Goal: Transaction & Acquisition: Subscribe to service/newsletter

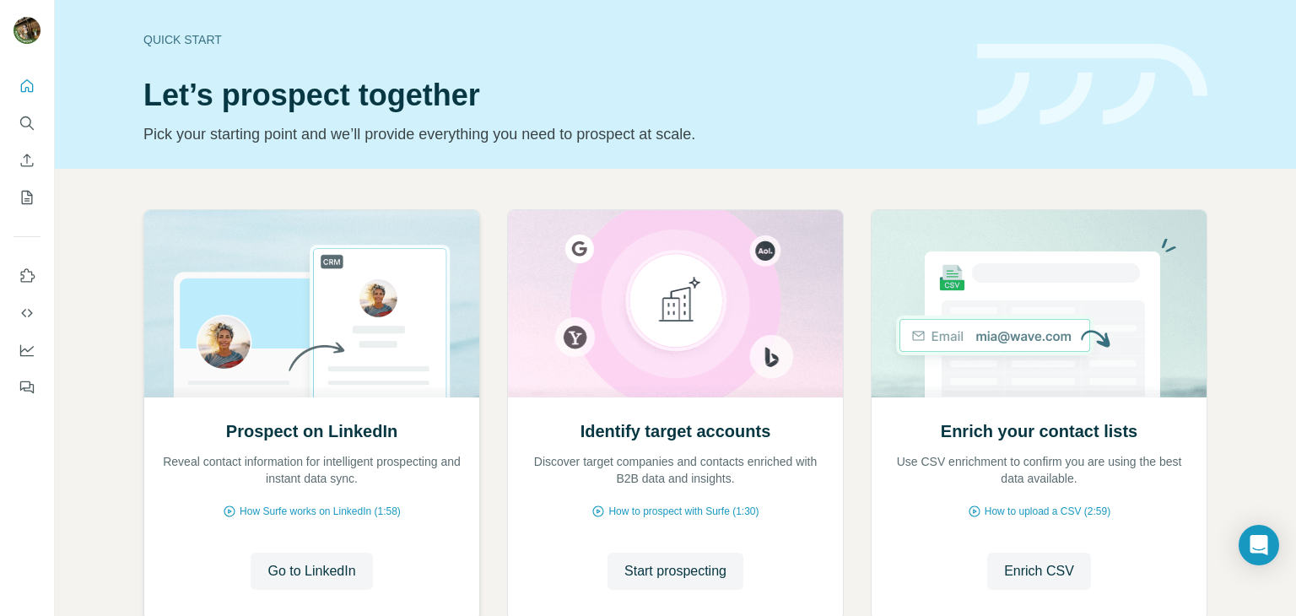
click at [257, 492] on div "Prospect on LinkedIn Reveal contact information for intelligent prospecting and…" at bounding box center [311, 508] width 335 height 224
click at [294, 571] on span "Go to LinkedIn" at bounding box center [312, 571] width 88 height 20
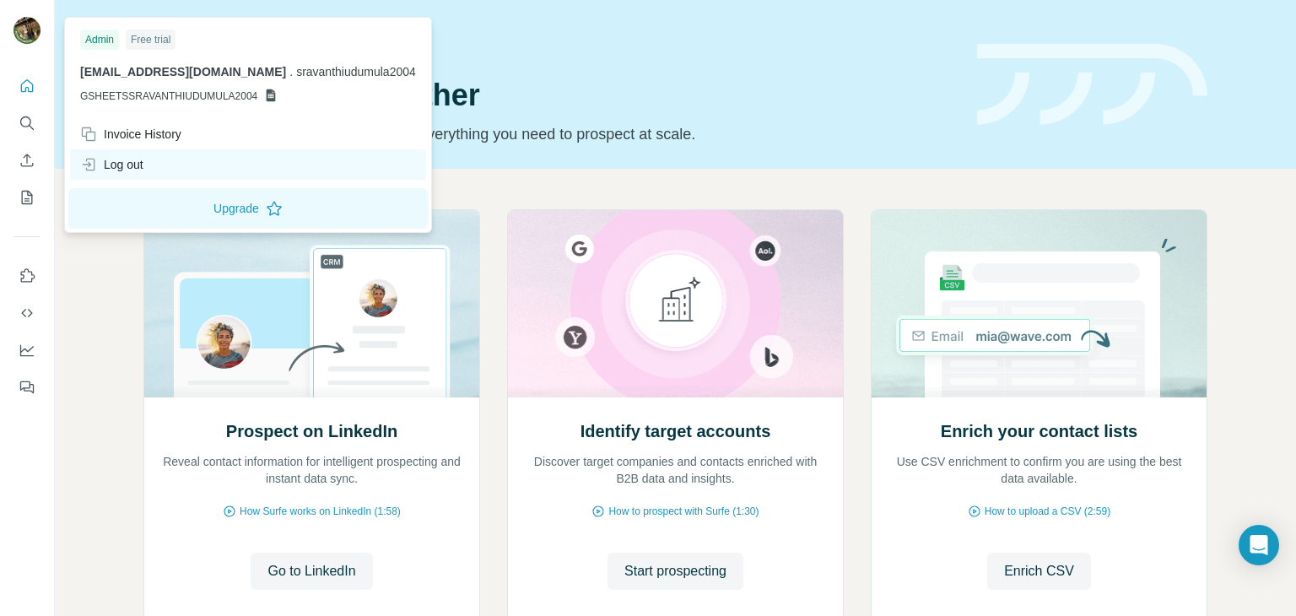
click at [162, 172] on div "Log out" at bounding box center [248, 164] width 356 height 30
click at [165, 165] on div "Log out" at bounding box center [248, 164] width 356 height 30
click at [121, 166] on div "Log out" at bounding box center [111, 164] width 63 height 17
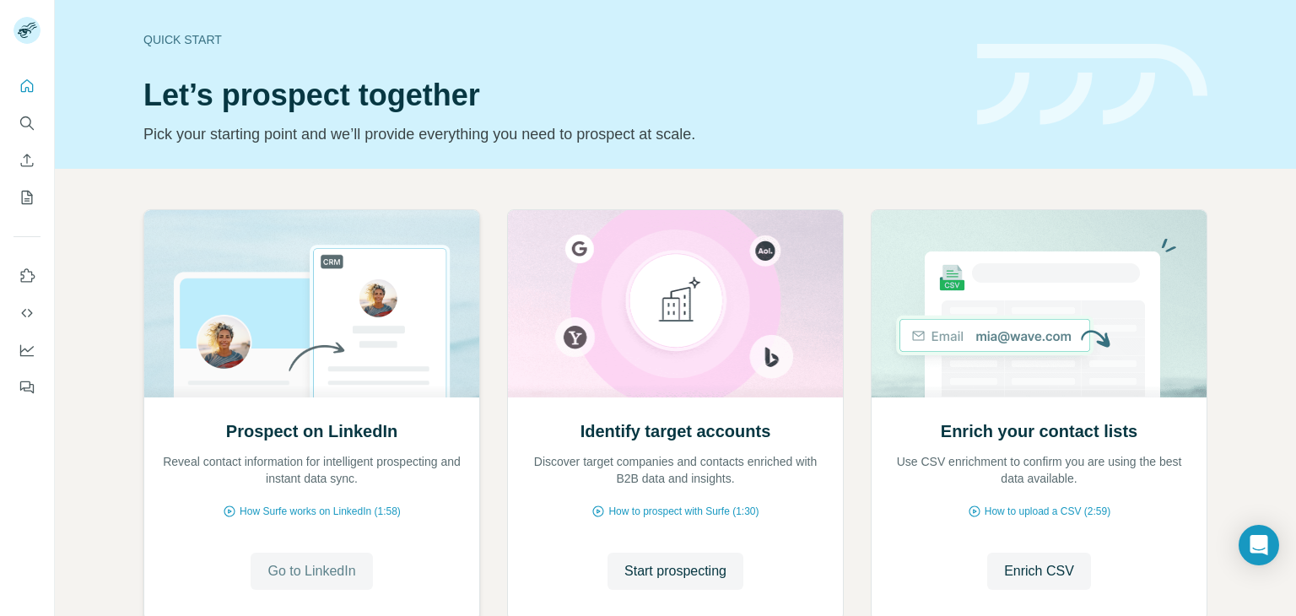
click at [316, 573] on span "Go to LinkedIn" at bounding box center [312, 571] width 88 height 20
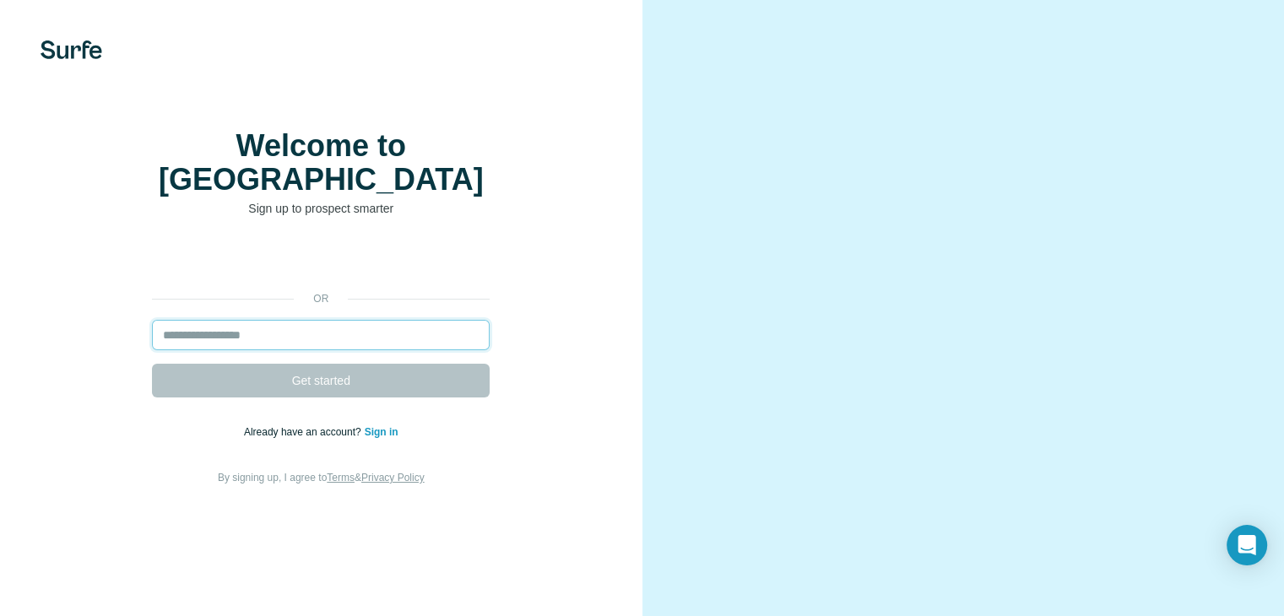
click at [182, 350] on input "email" at bounding box center [321, 335] width 338 height 30
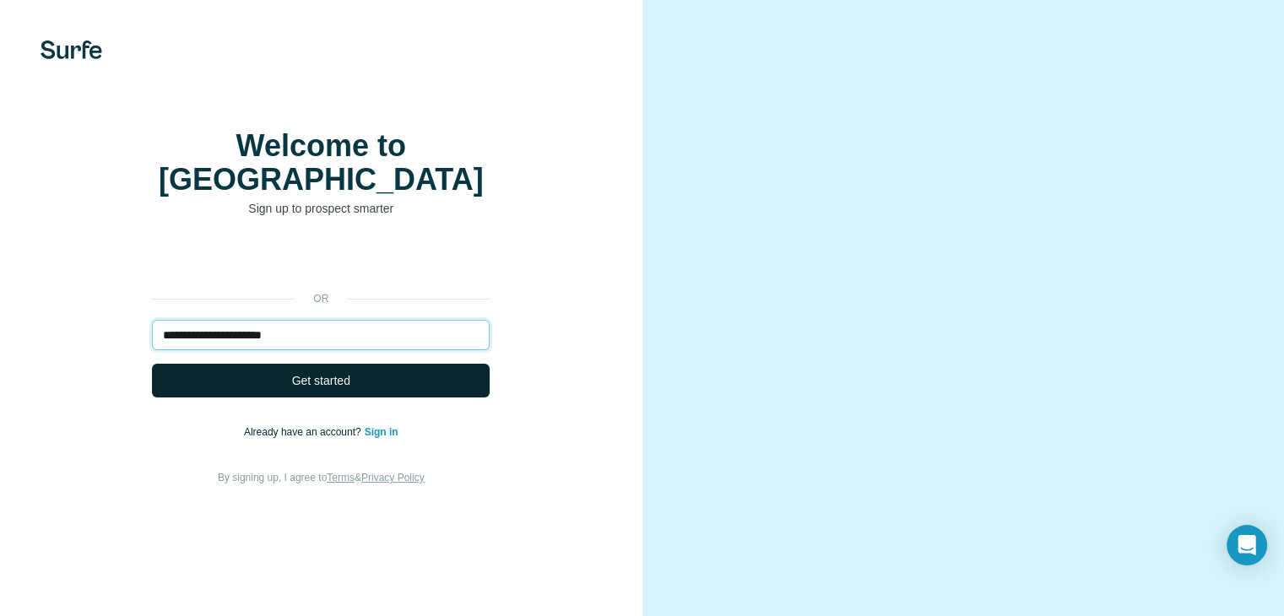
type input "**********"
click at [203, 398] on button "Get started" at bounding box center [321, 381] width 338 height 34
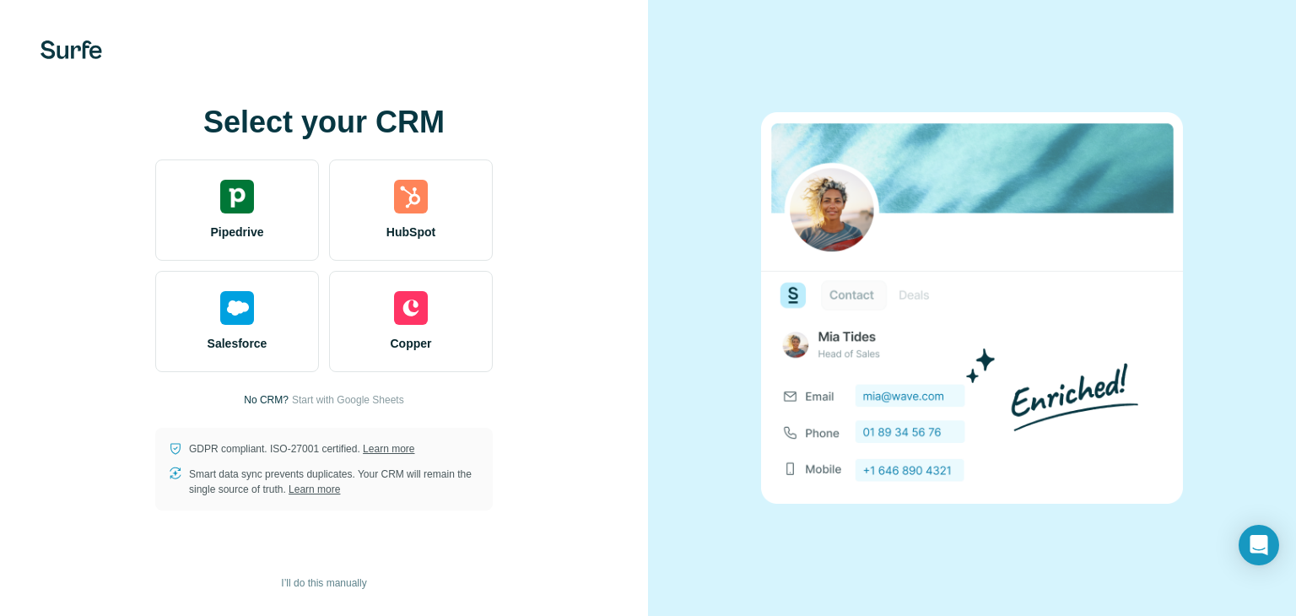
click at [869, 284] on img at bounding box center [972, 307] width 422 height 391
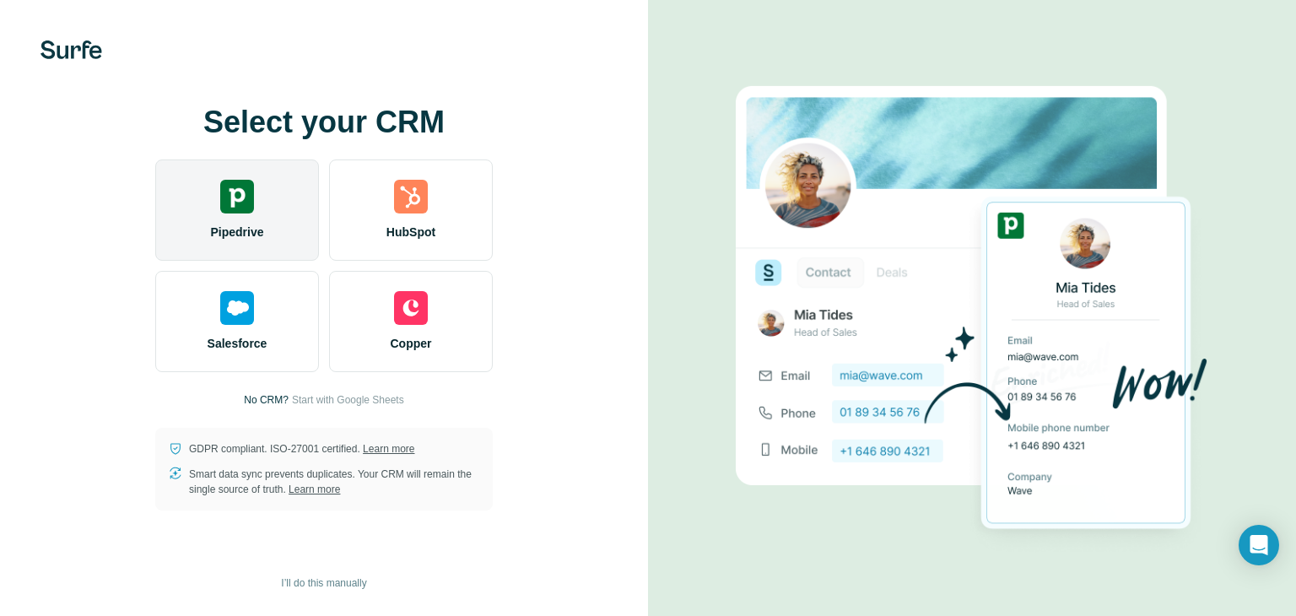
click at [280, 246] on div "Pipedrive" at bounding box center [237, 210] width 164 height 101
